Goal: Information Seeking & Learning: Learn about a topic

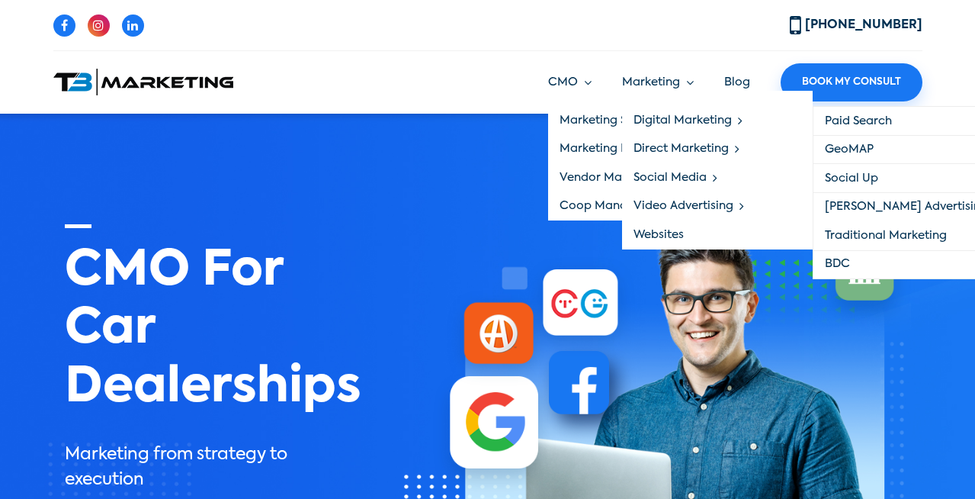
click at [380, 268] on img at bounding box center [633, 424] width 557 height 403
click at [673, 120] on link "Digital Marketing" at bounding box center [717, 120] width 191 height 29
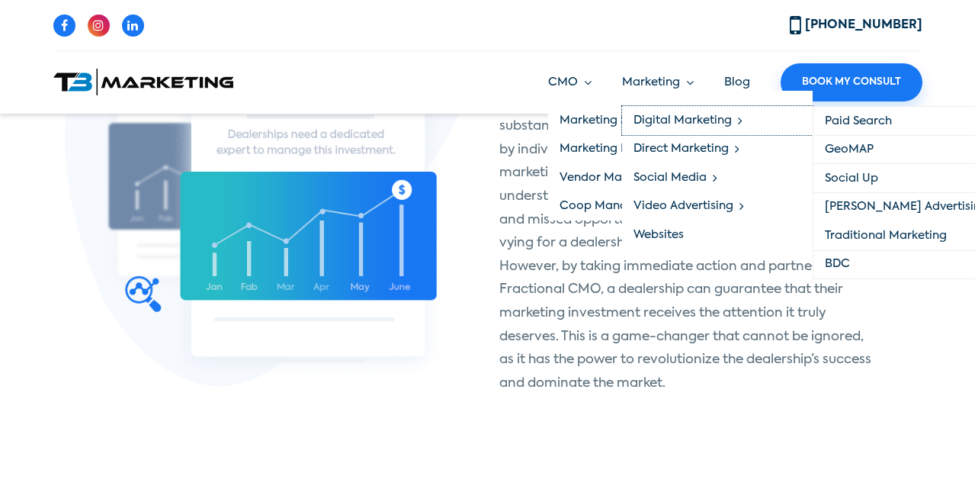
scroll to position [1098, 0]
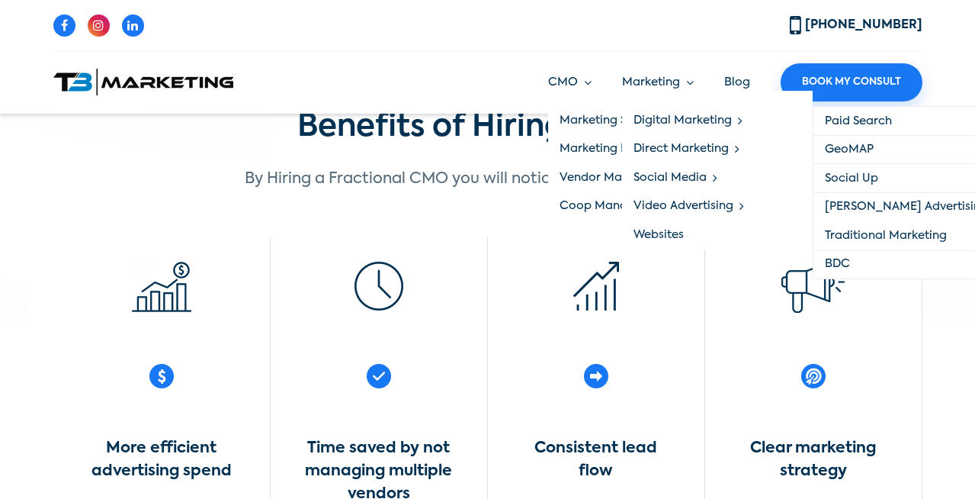
click at [673, 120] on link "Digital Marketing" at bounding box center [717, 120] width 191 height 29
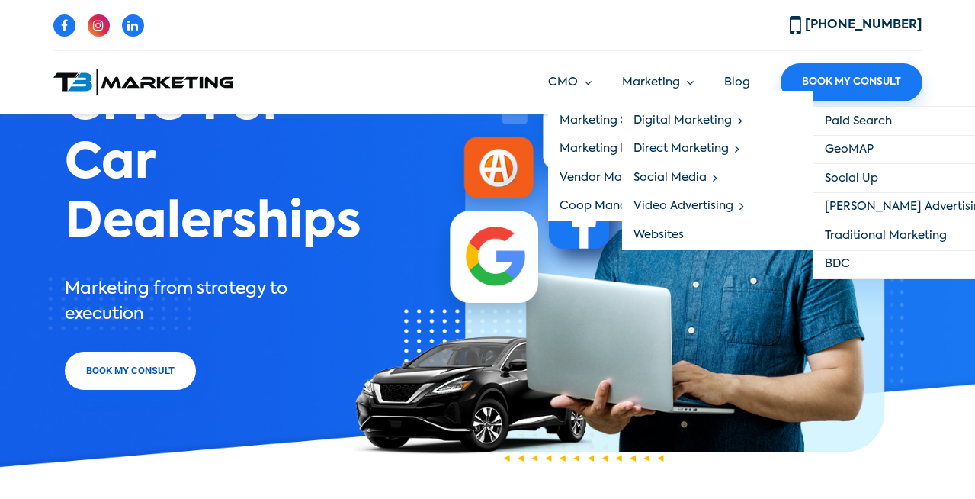
scroll to position [0, 0]
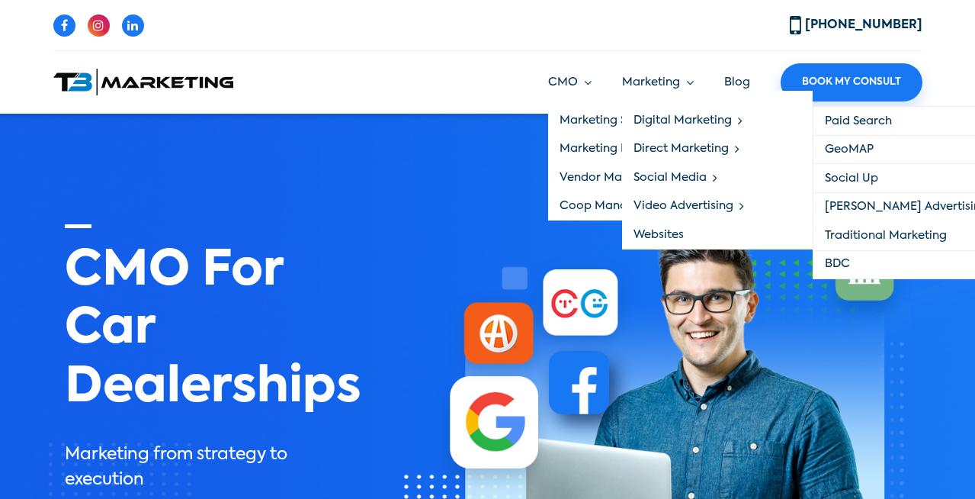
click at [673, 118] on link "Digital Marketing" at bounding box center [717, 120] width 191 height 29
click at [673, 146] on link "Direct Marketing" at bounding box center [717, 149] width 191 height 29
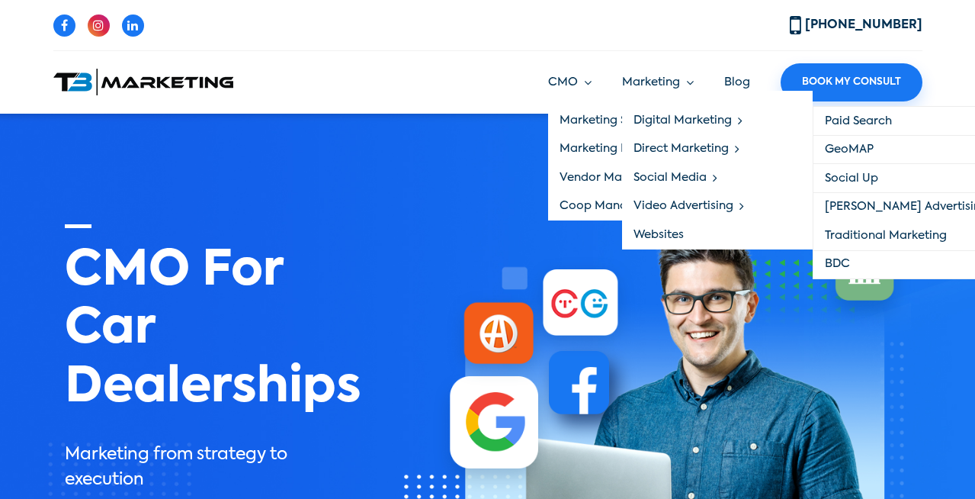
click at [673, 82] on link "Marketing" at bounding box center [658, 83] width 72 height 18
click at [650, 80] on link "Marketing" at bounding box center [658, 83] width 72 height 18
click at [594, 114] on link "Marketing Strategy" at bounding box center [643, 120] width 191 height 29
drag, startPoint x: 594, startPoint y: 114, endPoint x: 690, endPoint y: 156, distance: 105.1
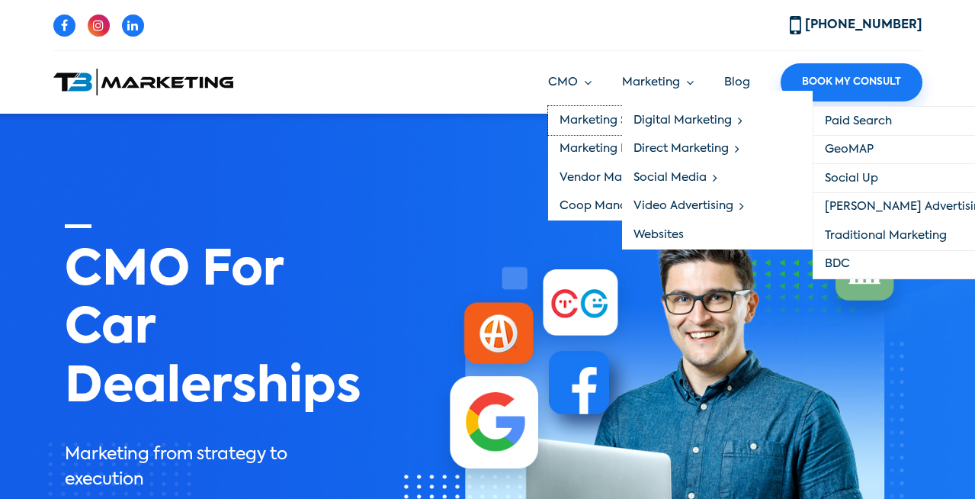
click at [595, 114] on link "Marketing Strategy" at bounding box center [643, 120] width 191 height 29
click at [673, 138] on link "Direct Marketing" at bounding box center [717, 149] width 191 height 29
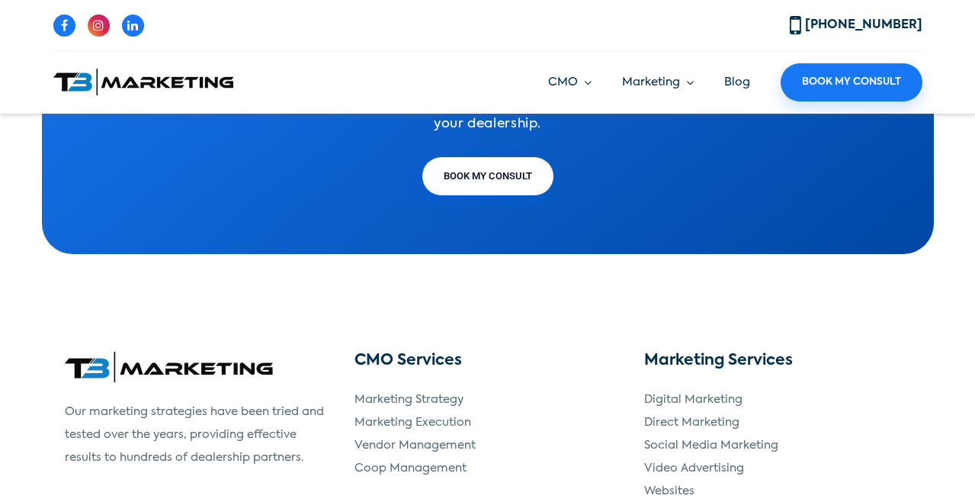
scroll to position [3081, 0]
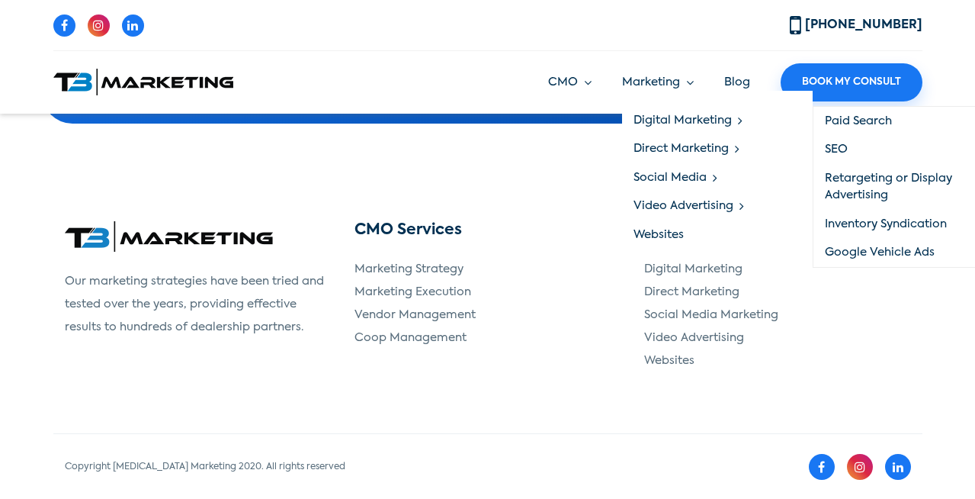
click at [660, 116] on link "Digital Marketing" at bounding box center [717, 120] width 191 height 29
click at [835, 150] on link "SEO" at bounding box center [908, 150] width 189 height 29
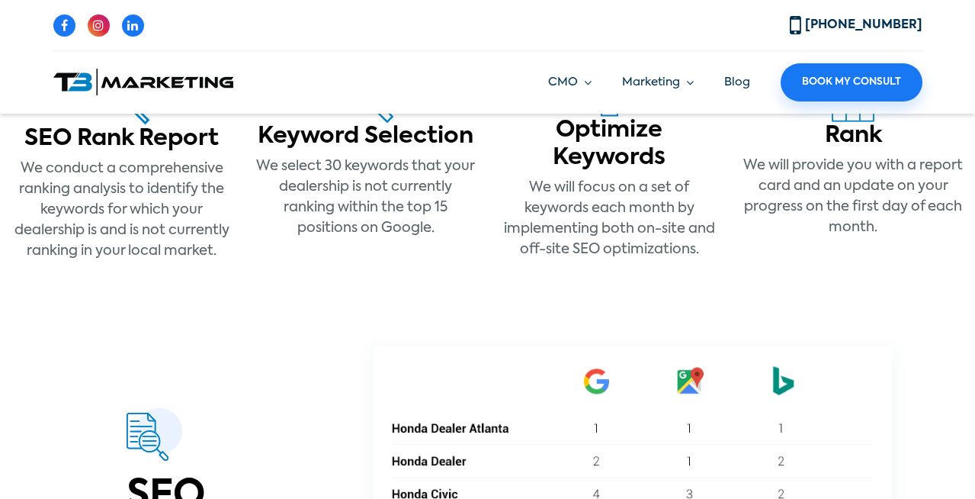
scroll to position [457, 0]
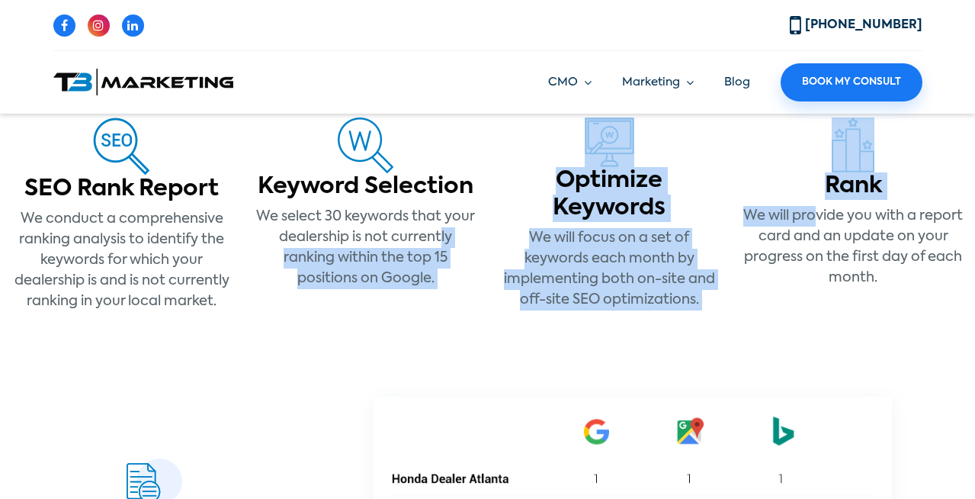
drag, startPoint x: 675, startPoint y: 233, endPoint x: 441, endPoint y: 236, distance: 234.1
click at [441, 236] on div "SEO Rank Report We conduct a comprehensive ranking analysis to identify the key…" at bounding box center [487, 224] width 975 height 215
click at [731, 223] on div "Rank We will provide you with a report card and an update on your progress on t…" at bounding box center [853, 224] width 244 height 215
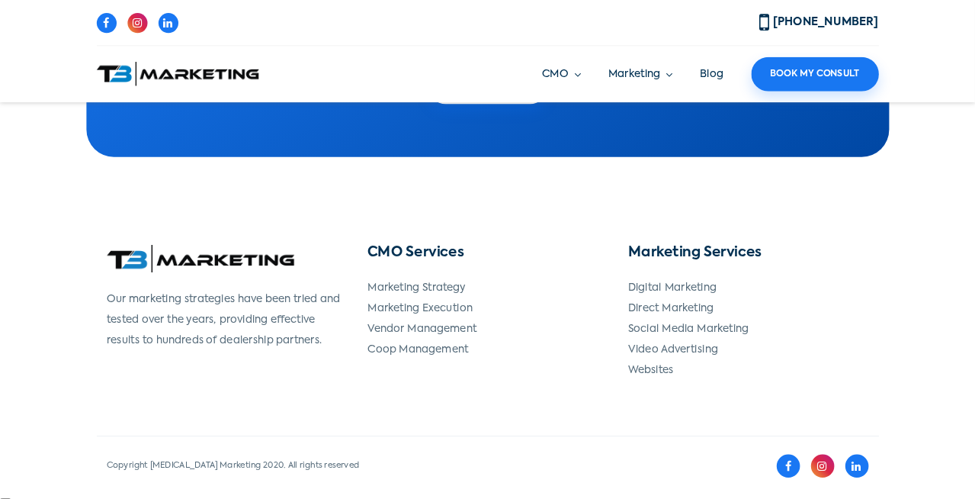
scroll to position [2404, 0]
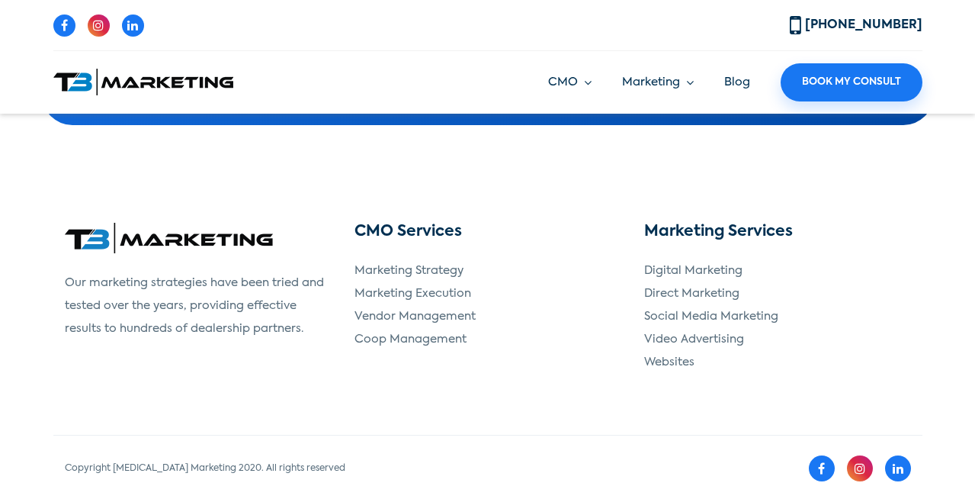
click at [520, 257] on div "CMO Services Marketing Strategy Marketing Execution Vendor Management Coop Mana…" at bounding box center [488, 310] width 290 height 175
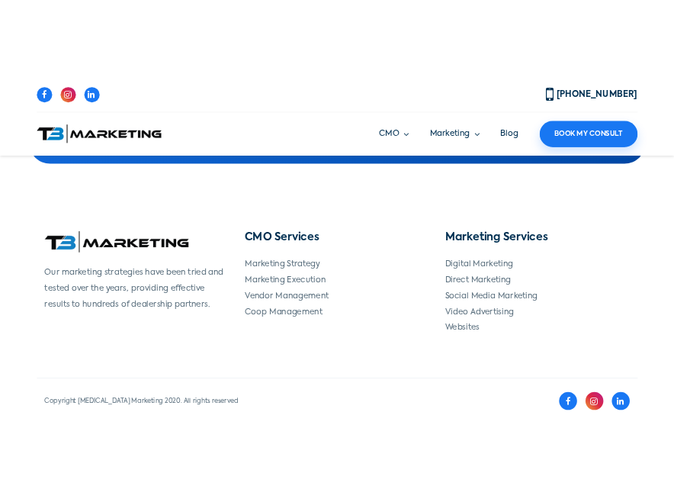
scroll to position [1727, 0]
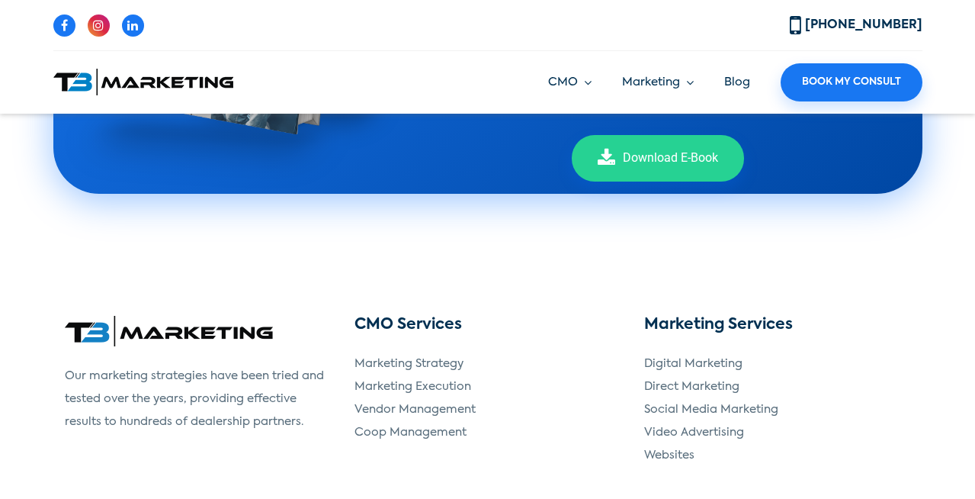
scroll to position [3096, 0]
